Goal: Information Seeking & Learning: Learn about a topic

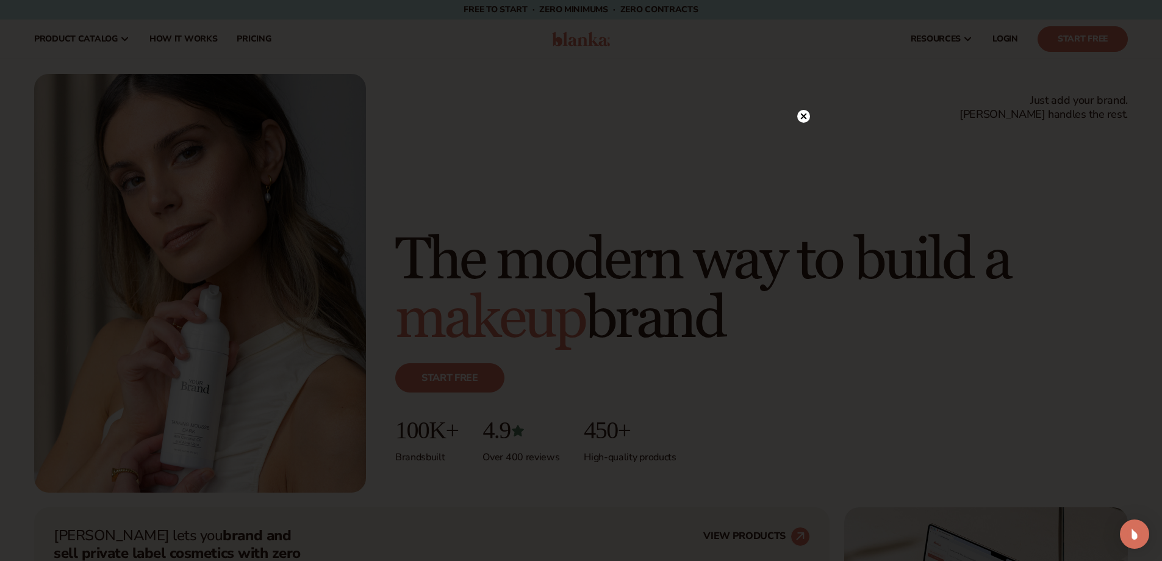
click at [802, 138] on circle at bounding box center [803, 141] width 13 height 13
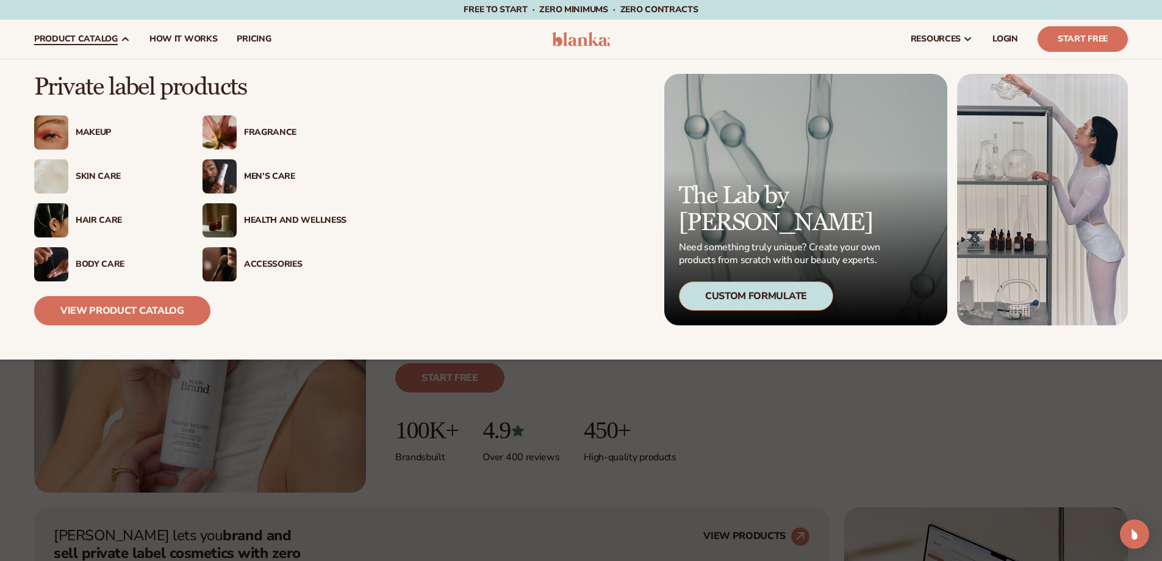
click at [102, 175] on div "Skin Care" at bounding box center [127, 176] width 102 height 10
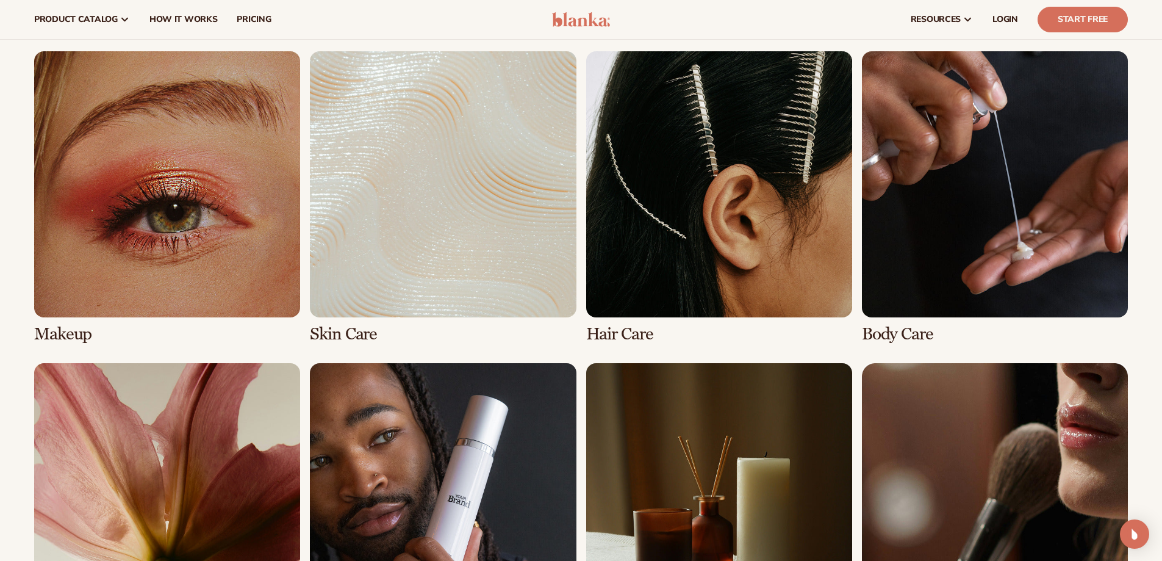
scroll to position [854, 0]
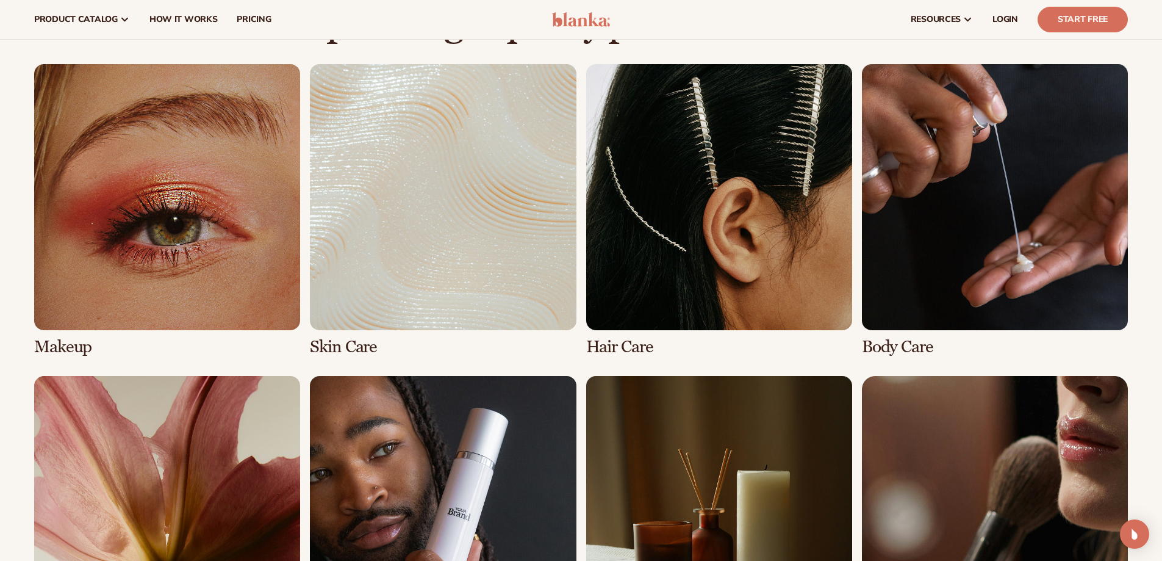
click at [192, 220] on link "1 / 8" at bounding box center [167, 210] width 266 height 292
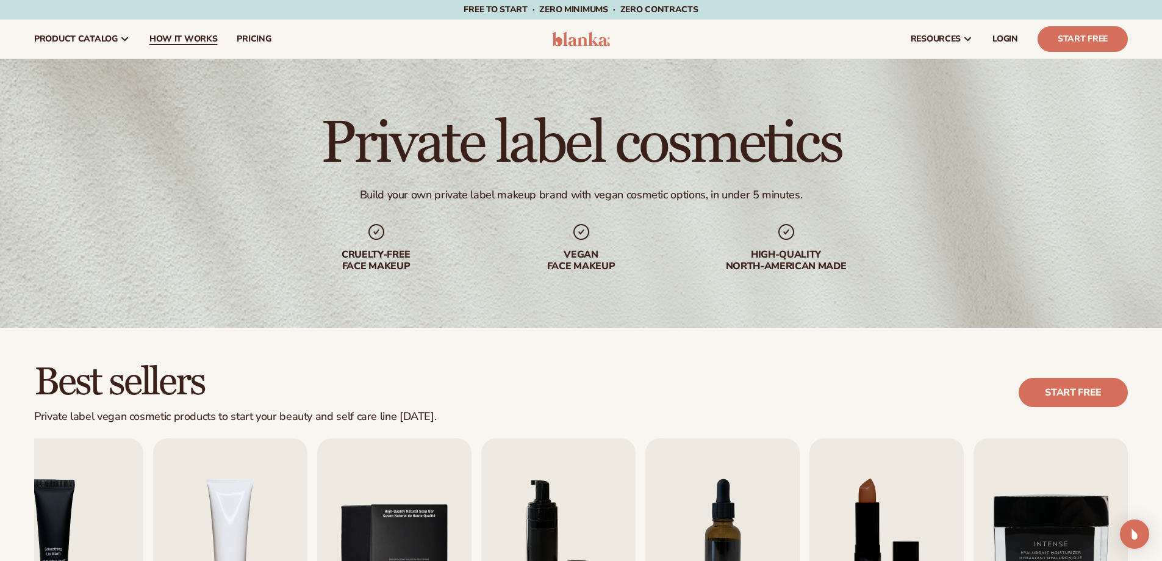
click at [162, 38] on span "How It Works" at bounding box center [183, 39] width 68 height 10
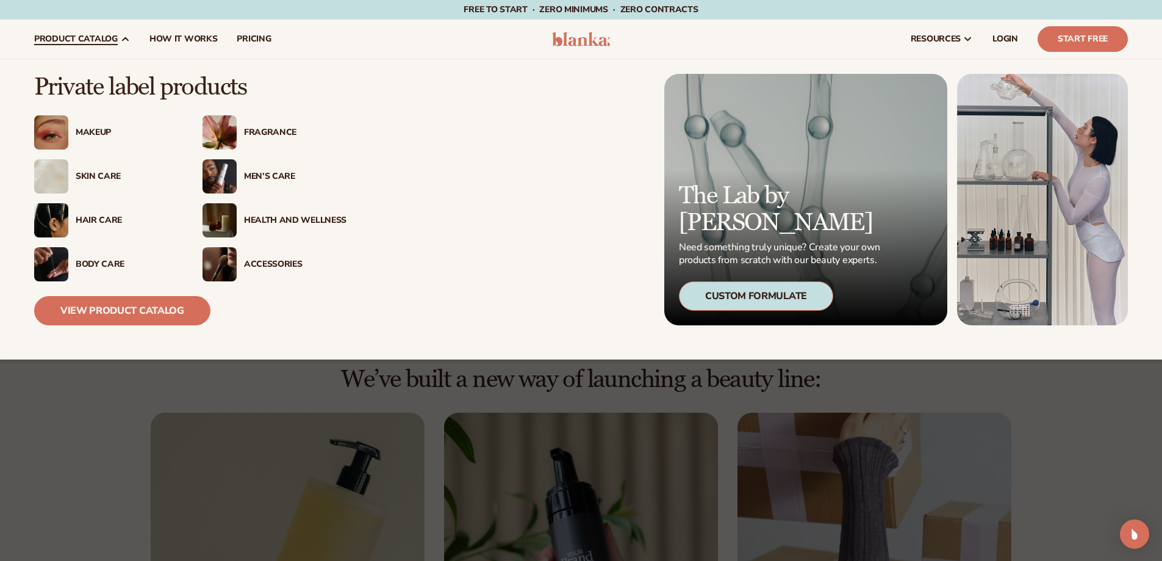
click at [266, 137] on div "Fragrance" at bounding box center [295, 133] width 102 height 10
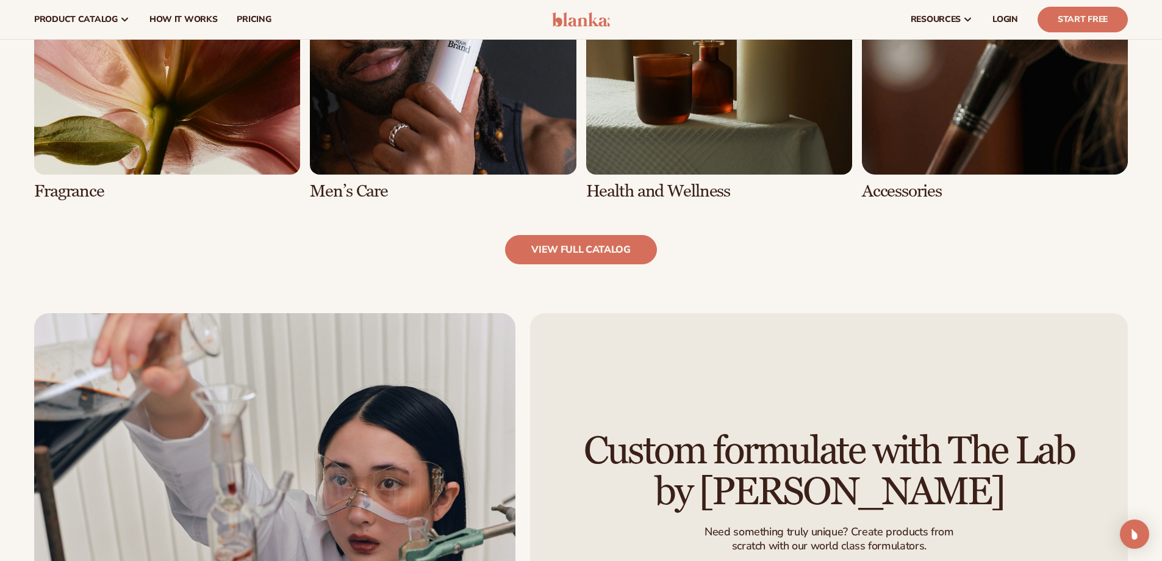
scroll to position [1065, 0]
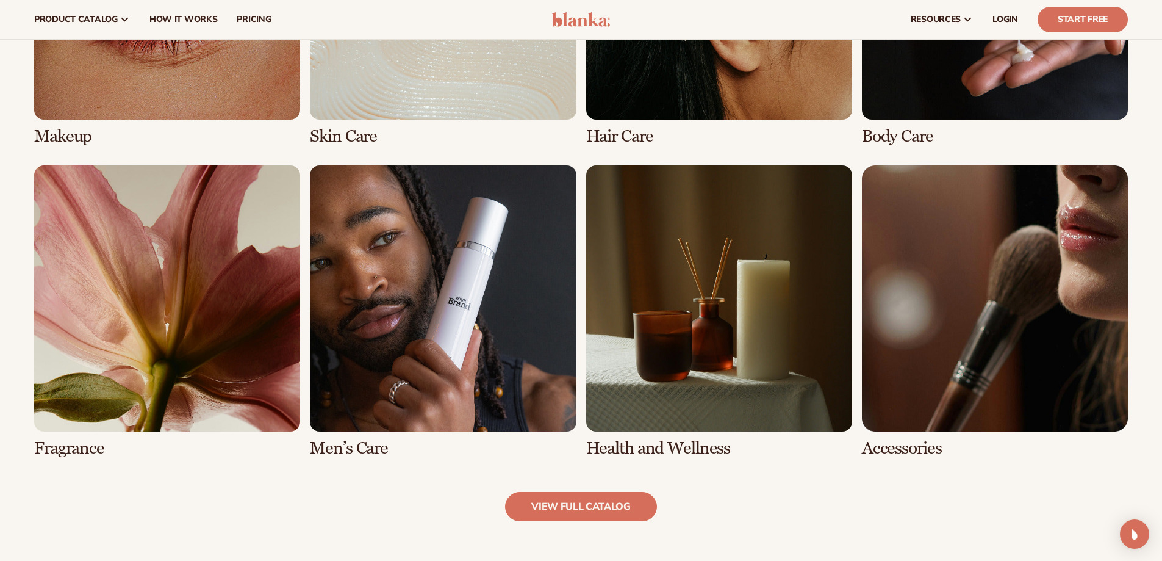
click at [440, 272] on link "6 / 8" at bounding box center [443, 311] width 266 height 292
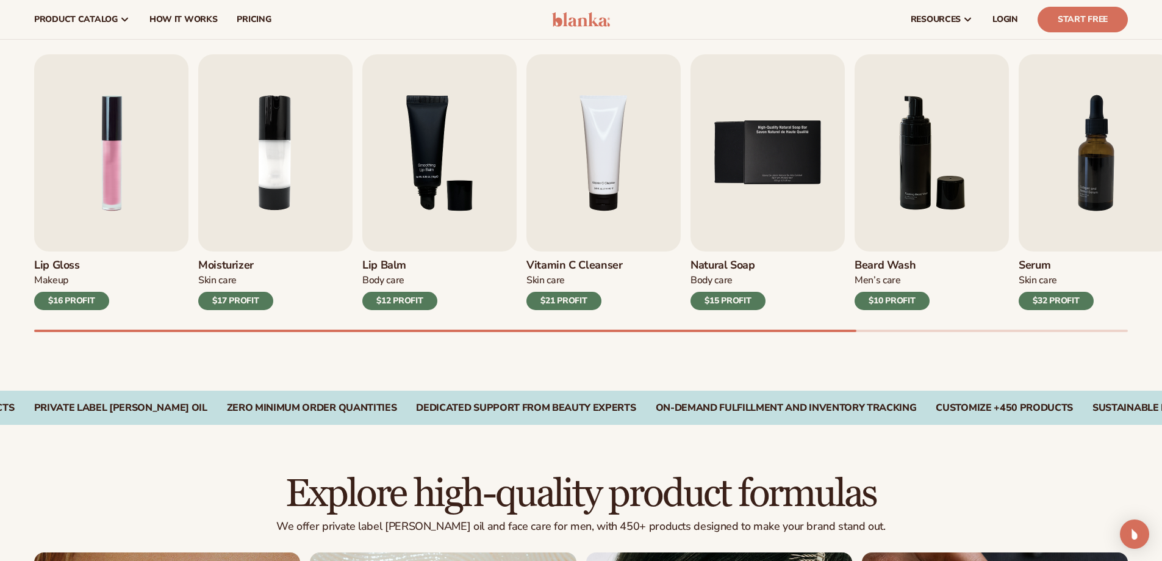
scroll to position [122, 0]
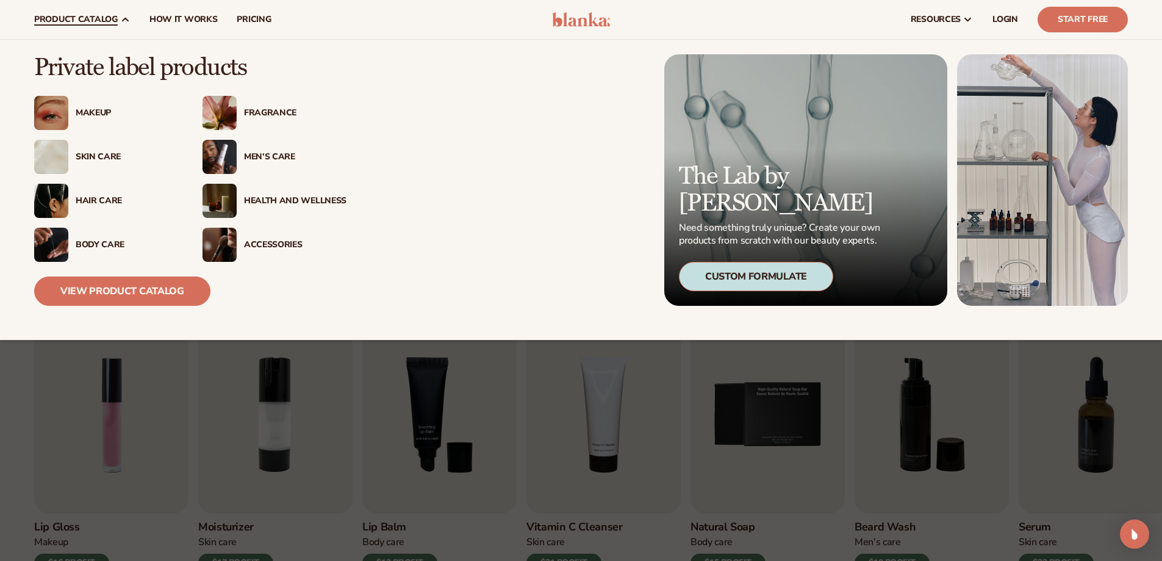
click at [57, 251] on img at bounding box center [51, 245] width 34 height 34
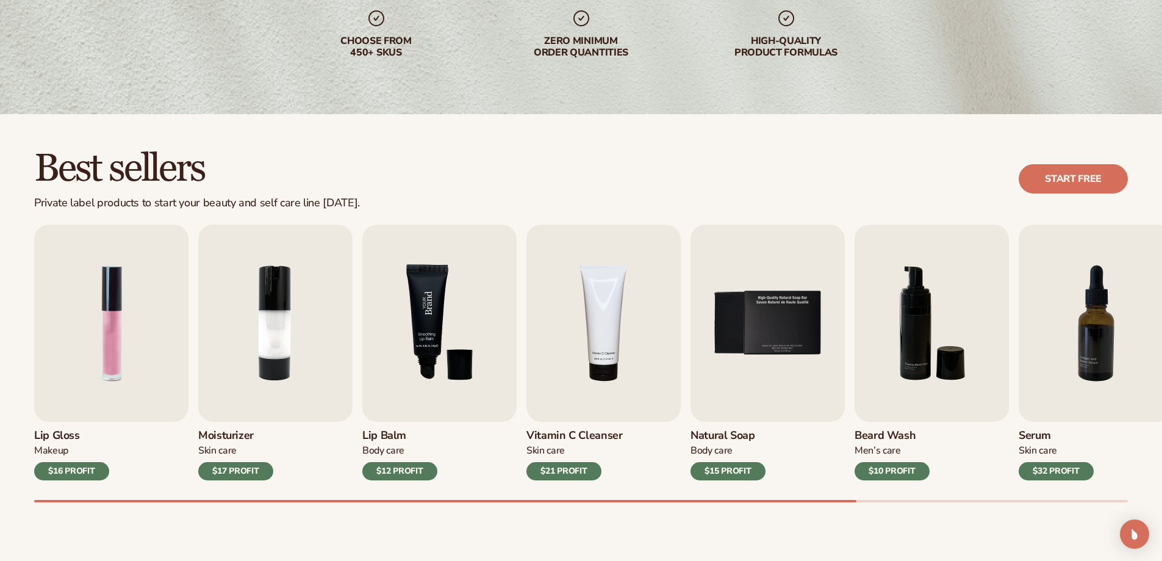
scroll to position [244, 0]
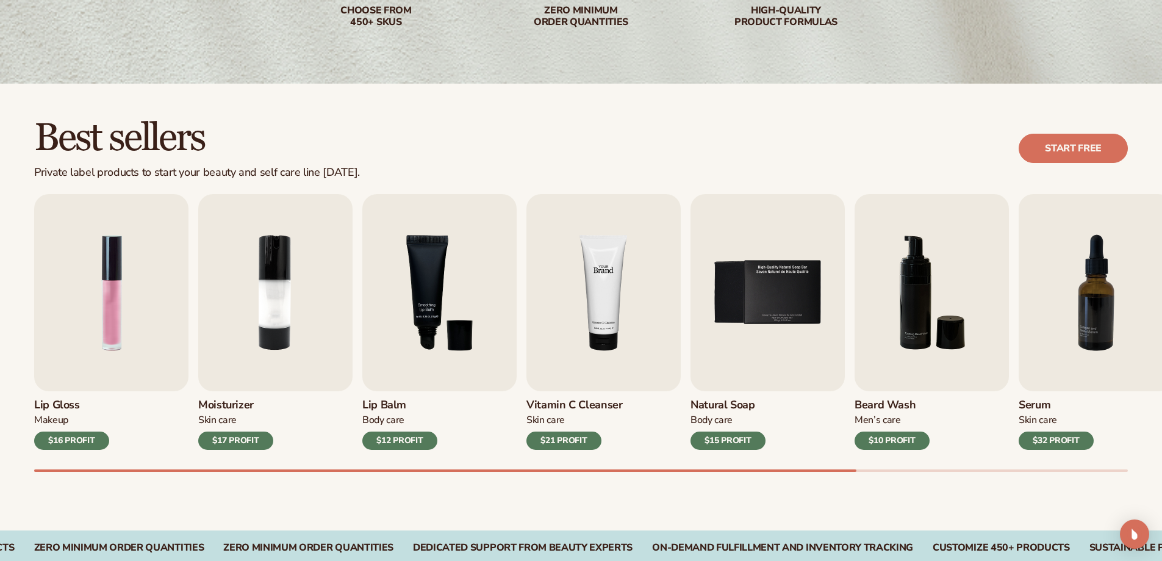
click at [609, 271] on img "4 / 9" at bounding box center [604, 292] width 154 height 197
click at [614, 265] on img "4 / 9" at bounding box center [604, 292] width 154 height 197
click at [551, 412] on div "Vitamin C Cleanser Skin Care $21 PROFIT" at bounding box center [604, 420] width 154 height 59
click at [559, 400] on h3 "Vitamin C Cleanser" at bounding box center [575, 404] width 96 height 13
click at [600, 271] on img "4 / 9" at bounding box center [604, 292] width 154 height 197
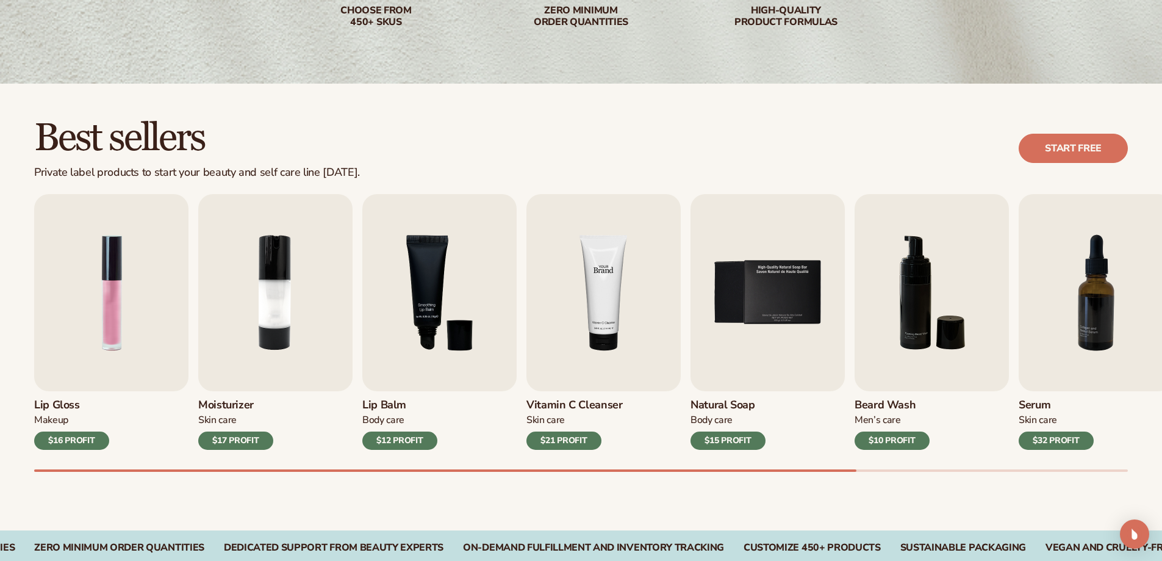
click at [602, 266] on img "4 / 9" at bounding box center [604, 292] width 154 height 197
click at [573, 434] on div "$21 PROFIT" at bounding box center [564, 440] width 75 height 18
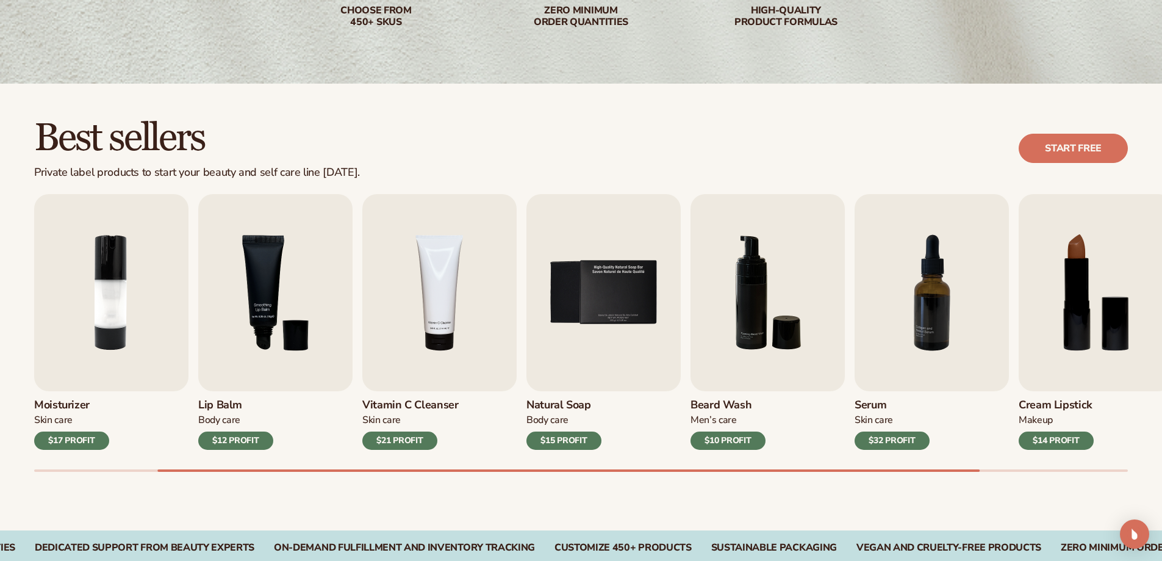
drag, startPoint x: 865, startPoint y: 143, endPoint x: 806, endPoint y: 135, distance: 59.0
click at [814, 135] on div "Best sellers Private label products to start your beauty and self care line tod…" at bounding box center [581, 149] width 1094 height 62
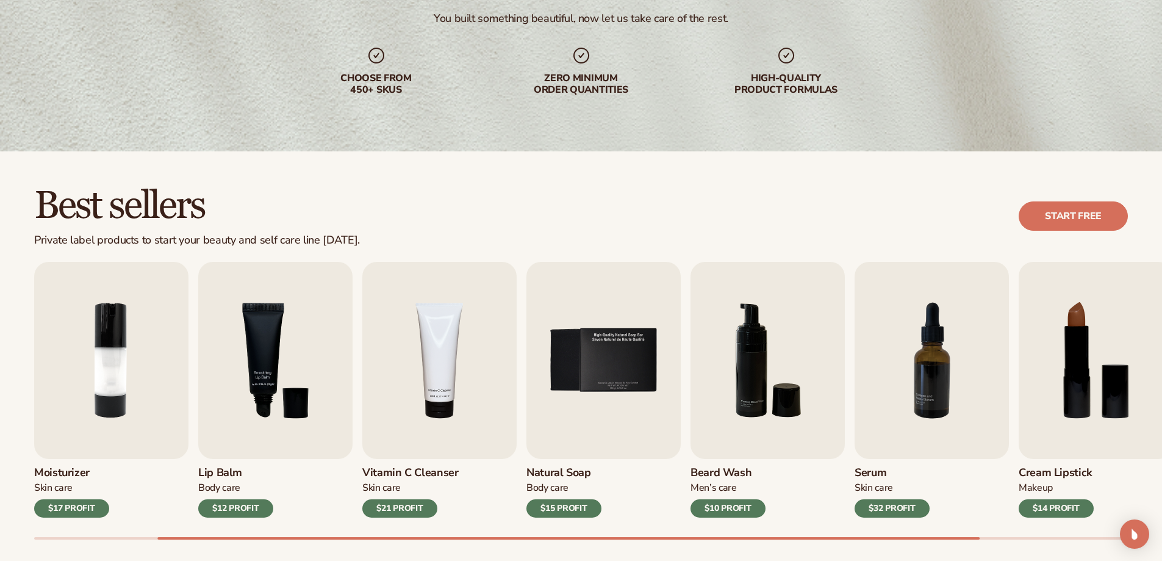
scroll to position [0, 0]
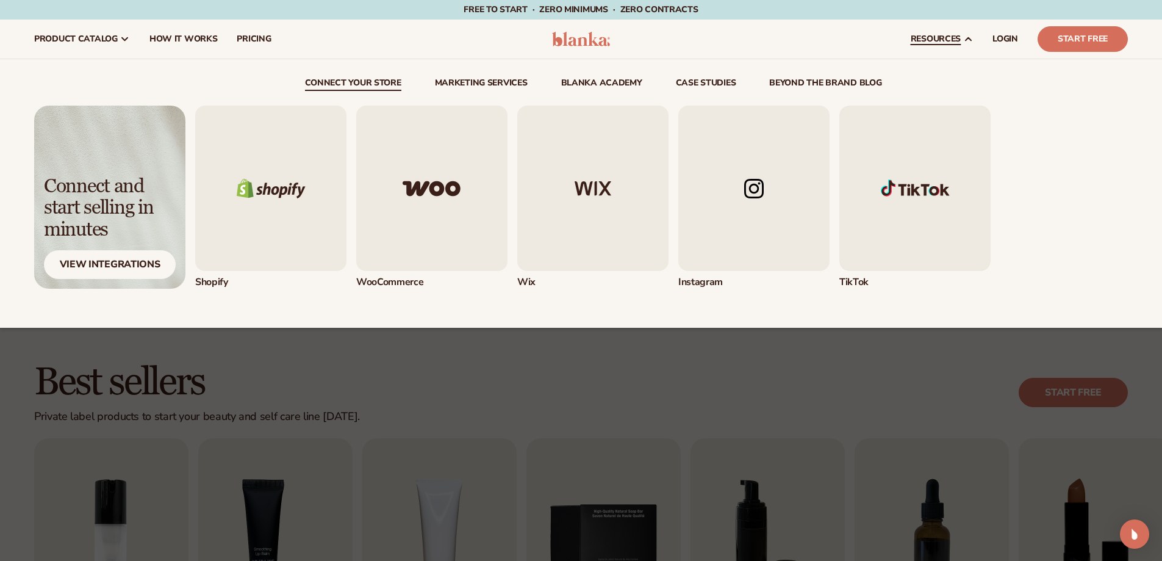
click at [227, 208] on img "1 / 5" at bounding box center [270, 188] width 151 height 165
